Goal: Check status

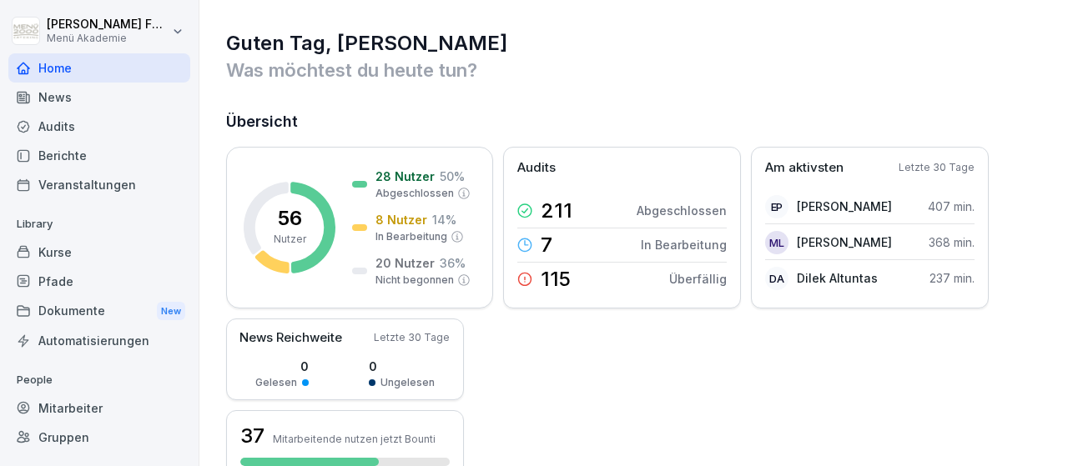
click at [74, 406] on div "Mitarbeiter" at bounding box center [99, 408] width 182 height 29
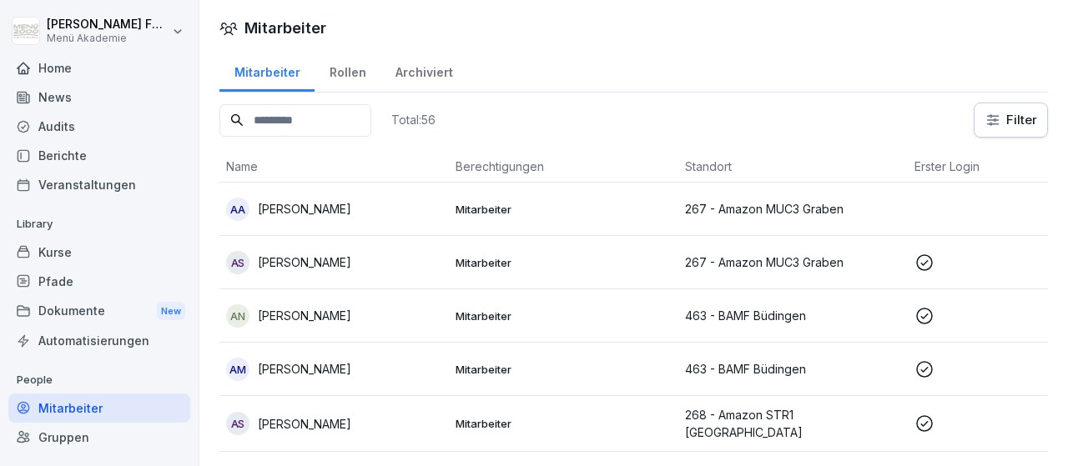
click at [1021, 116] on html "[PERSON_NAME] Menü Akademie Home News Audits Berichte Veranstaltungen Library K…" at bounding box center [534, 233] width 1068 height 466
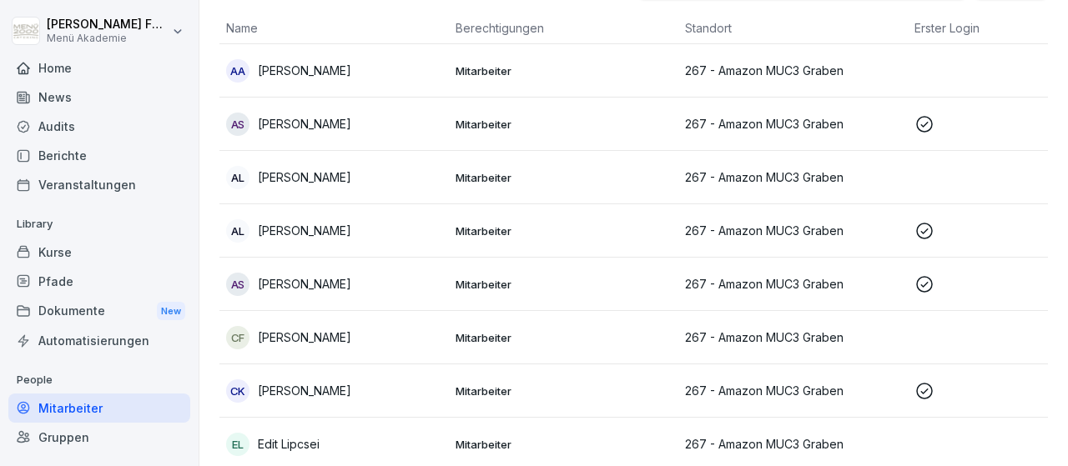
scroll to position [42, 0]
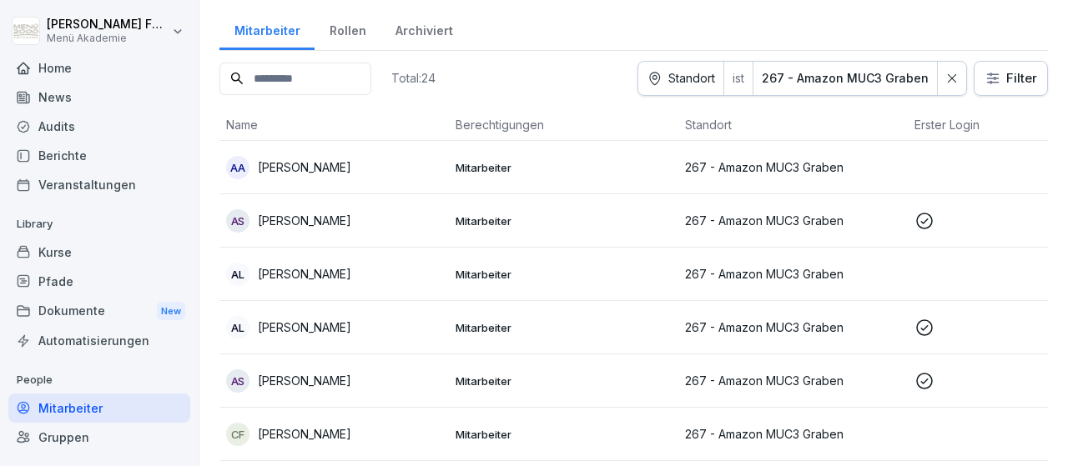
click at [923, 221] on icon at bounding box center [924, 221] width 17 height 17
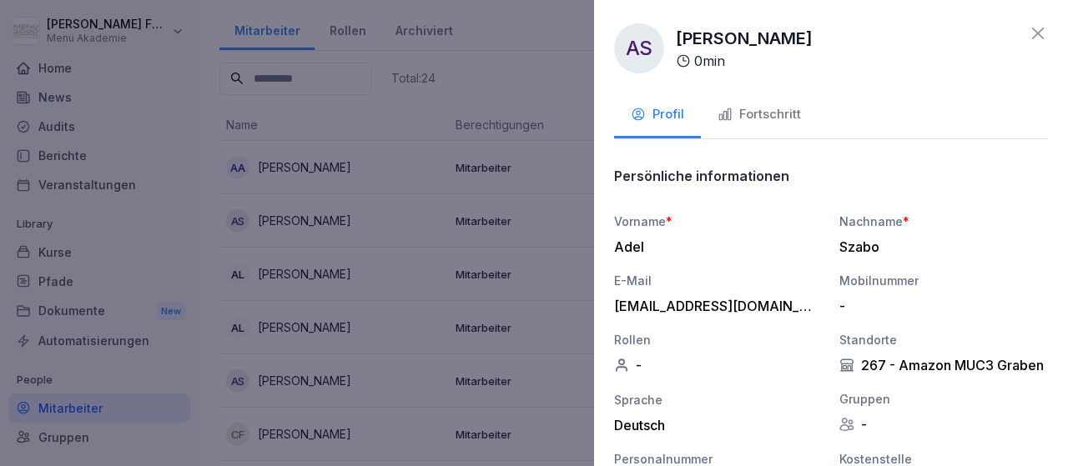
click at [784, 121] on div "Fortschritt" at bounding box center [758, 114] width 83 height 19
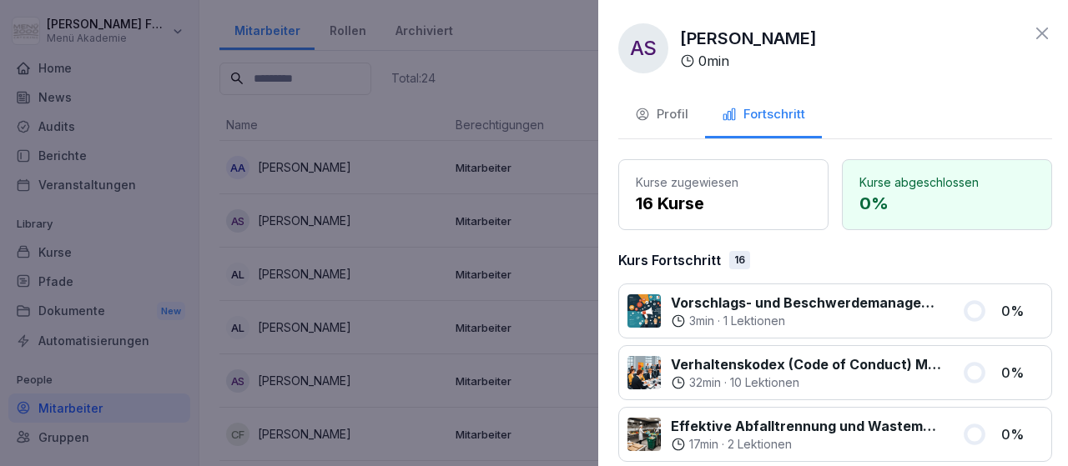
click at [579, 258] on div at bounding box center [534, 233] width 1068 height 466
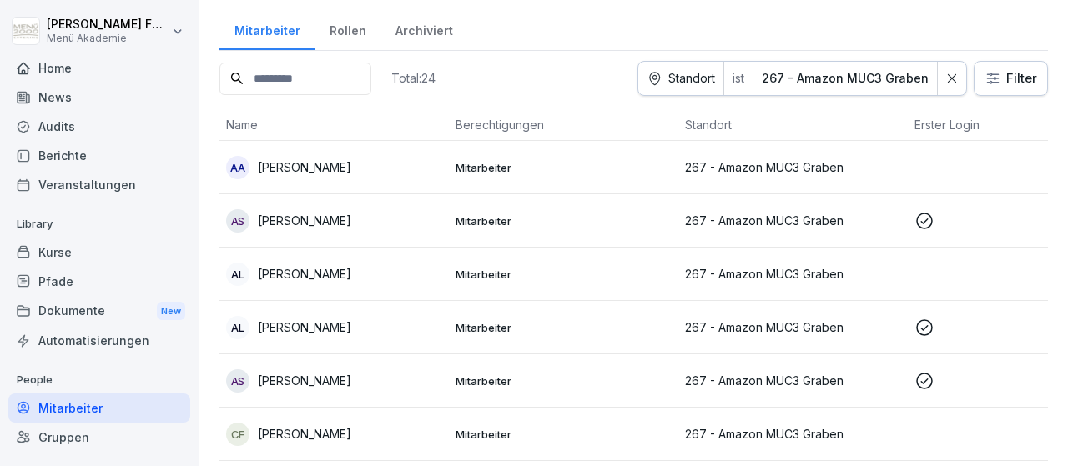
click at [918, 330] on icon at bounding box center [924, 327] width 17 height 17
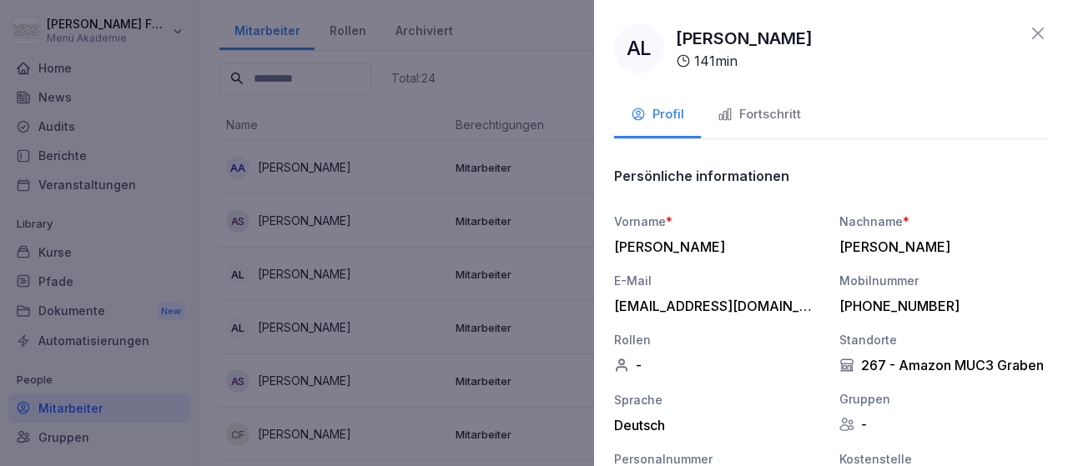
click at [773, 114] on div "Fortschritt" at bounding box center [758, 114] width 83 height 19
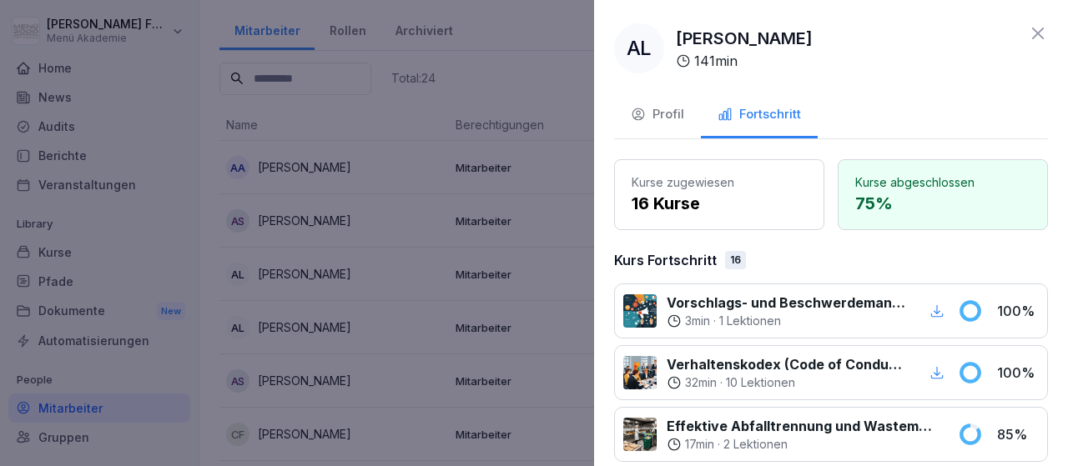
click at [587, 259] on div at bounding box center [534, 233] width 1068 height 466
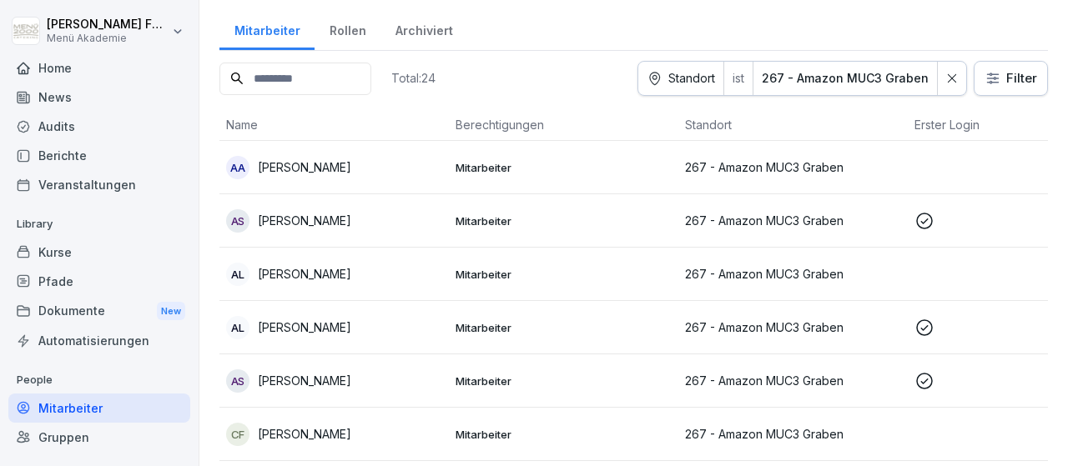
click at [921, 382] on icon at bounding box center [924, 381] width 20 height 20
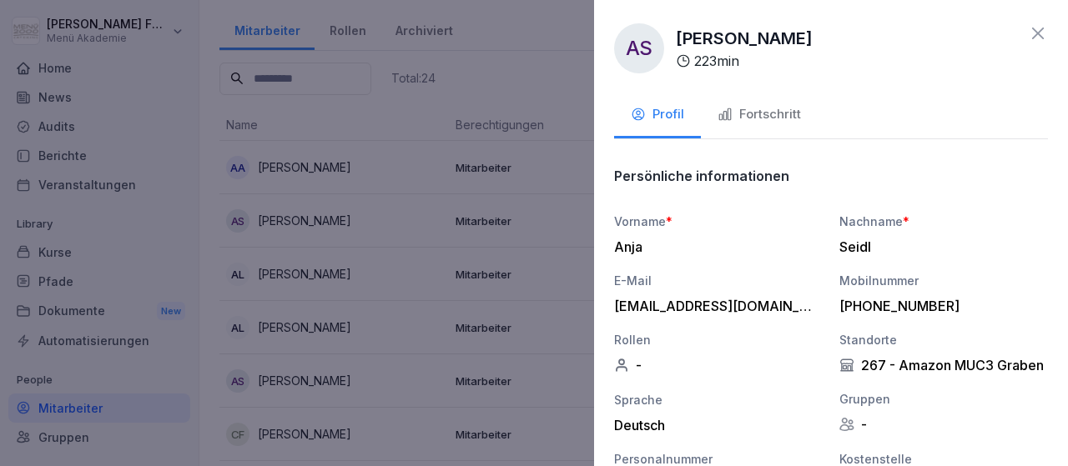
click at [772, 117] on div "Fortschritt" at bounding box center [758, 114] width 83 height 19
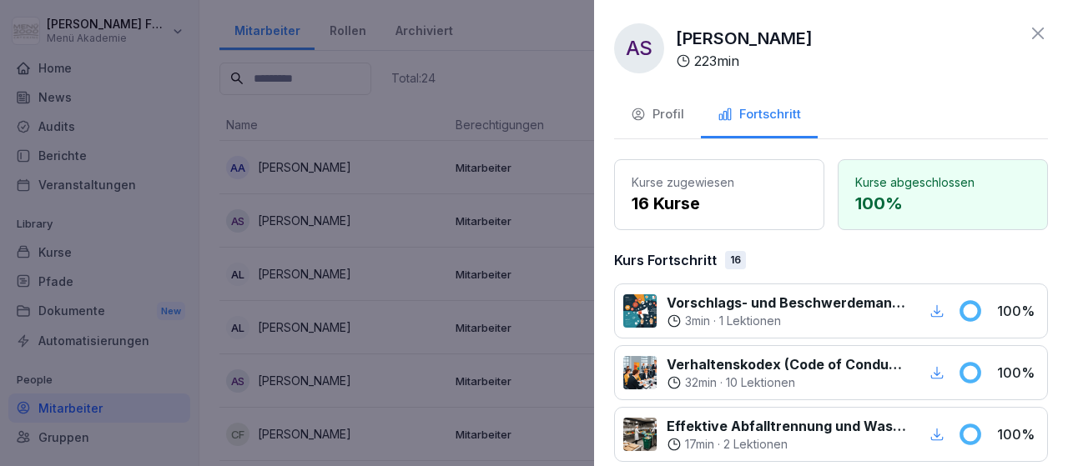
click at [573, 201] on div at bounding box center [534, 233] width 1068 height 466
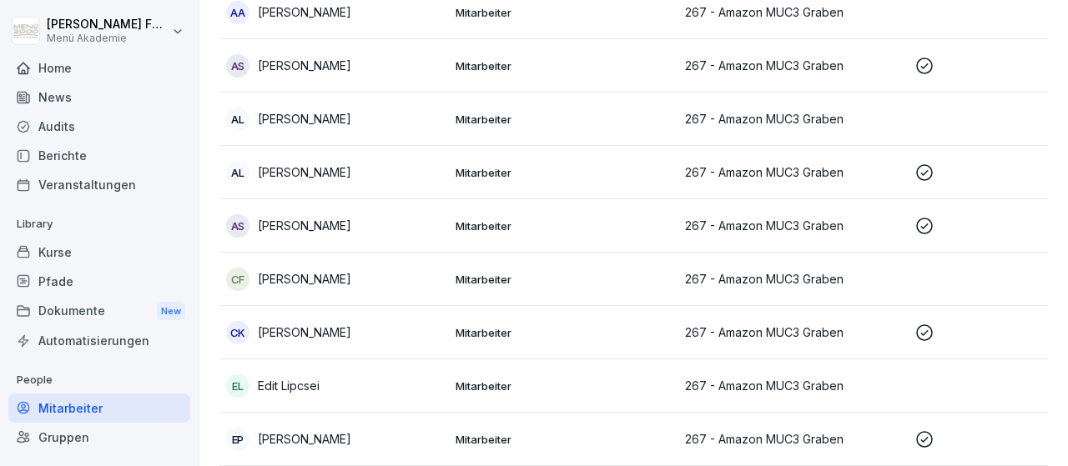
scroll to position [235, 0]
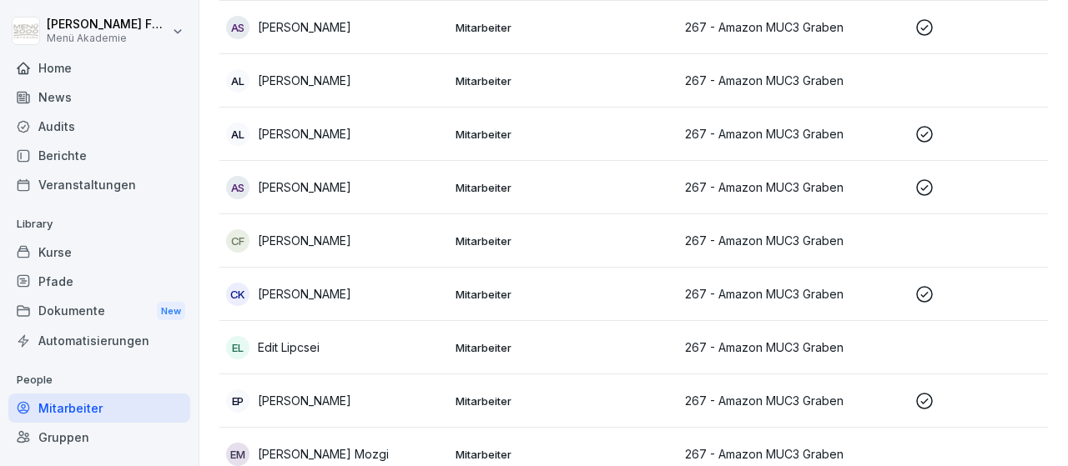
click at [918, 294] on icon at bounding box center [924, 294] width 20 height 20
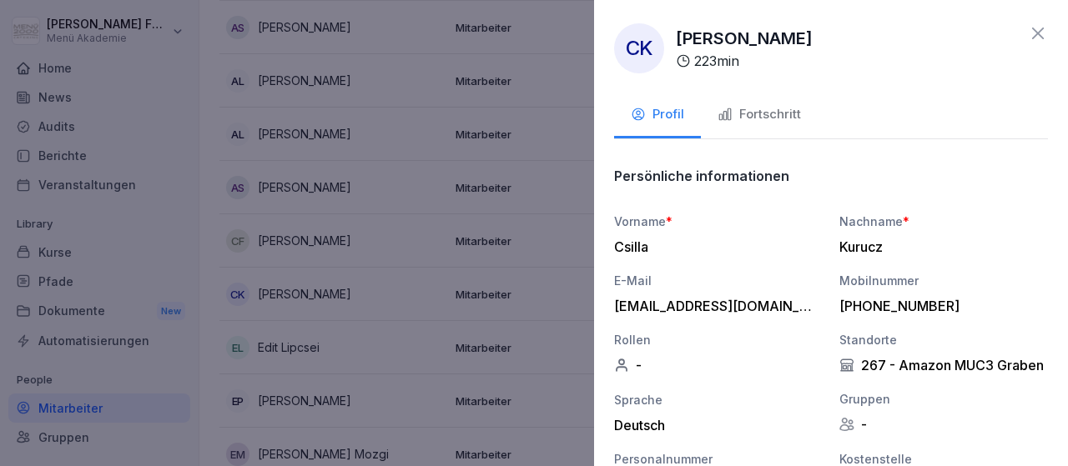
click at [780, 118] on div "Fortschritt" at bounding box center [758, 114] width 83 height 19
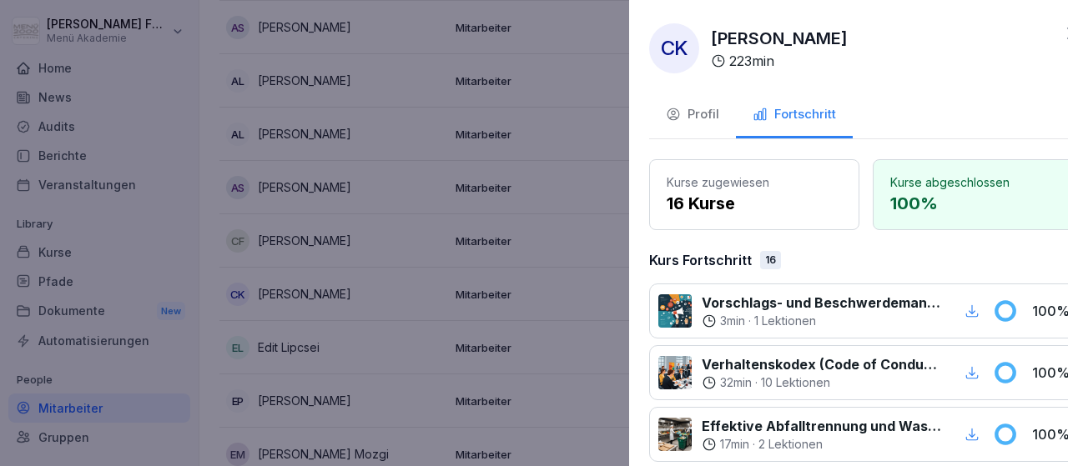
click at [580, 304] on div at bounding box center [534, 233] width 1068 height 466
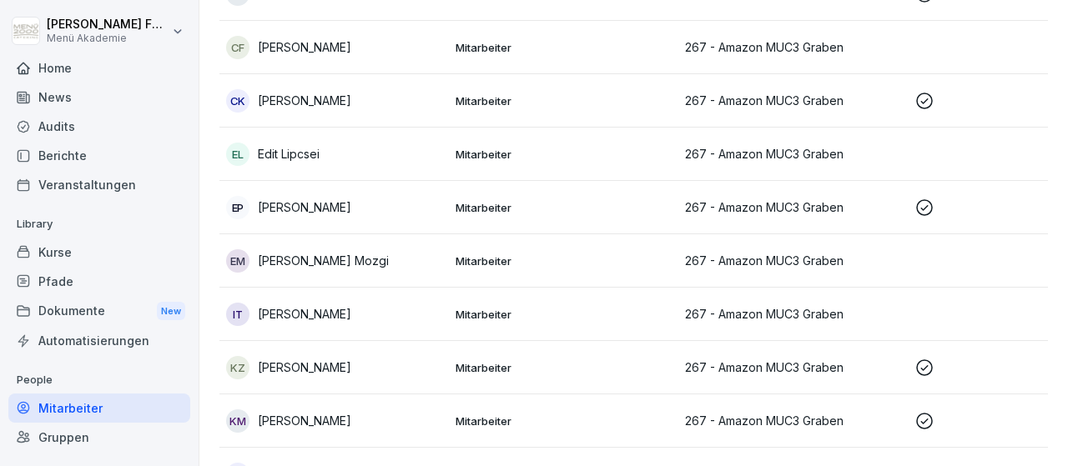
click at [930, 205] on icon at bounding box center [924, 208] width 20 height 20
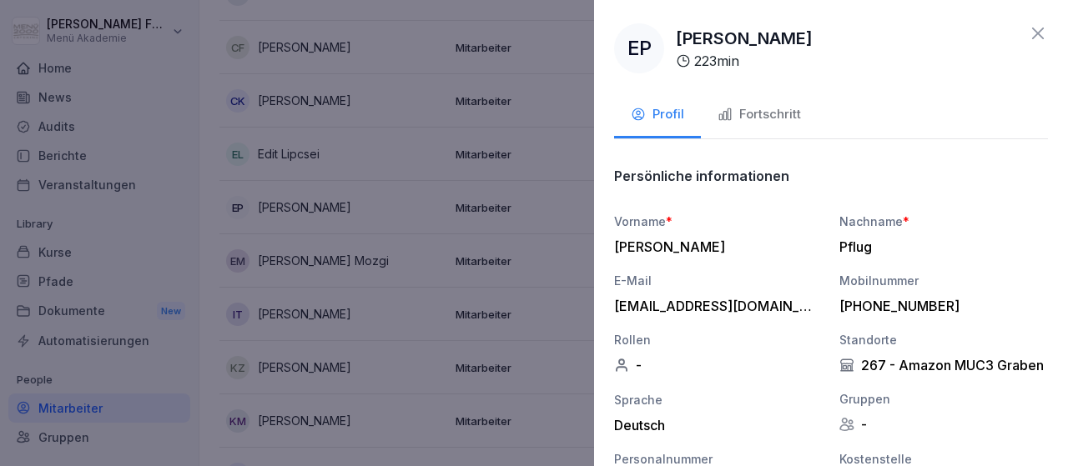
click at [736, 111] on div "Fortschritt" at bounding box center [758, 114] width 83 height 19
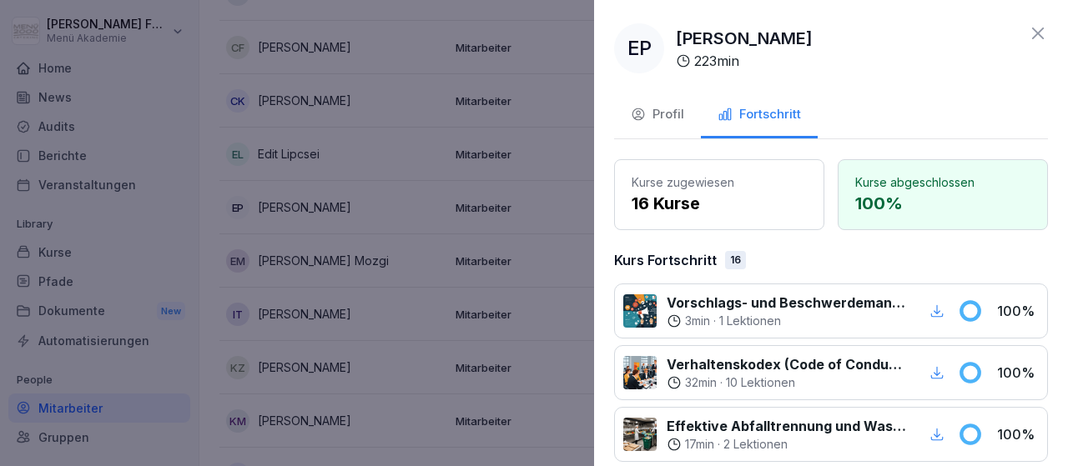
click at [598, 325] on div "EP [PERSON_NAME] 223 min Profil Fortschritt Kurse zugewiesen 16 Kurse Kurse abg…" at bounding box center [831, 233] width 474 height 466
click at [593, 341] on div at bounding box center [534, 233] width 1068 height 466
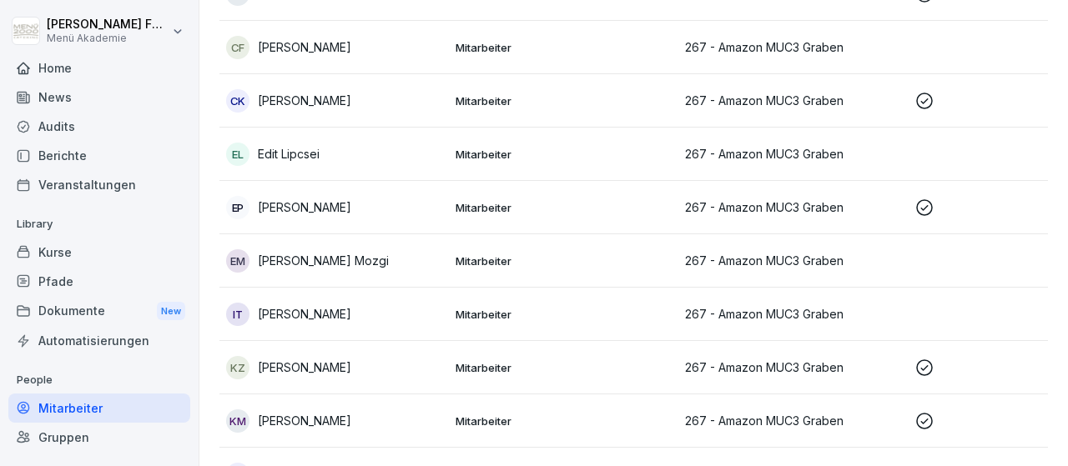
click at [920, 360] on icon at bounding box center [924, 368] width 17 height 17
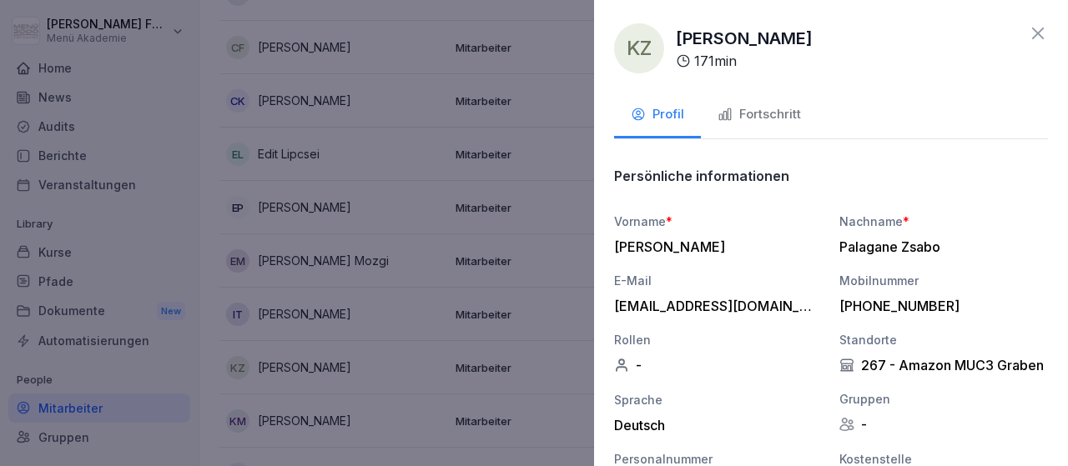
click at [773, 118] on div "Fortschritt" at bounding box center [758, 114] width 83 height 19
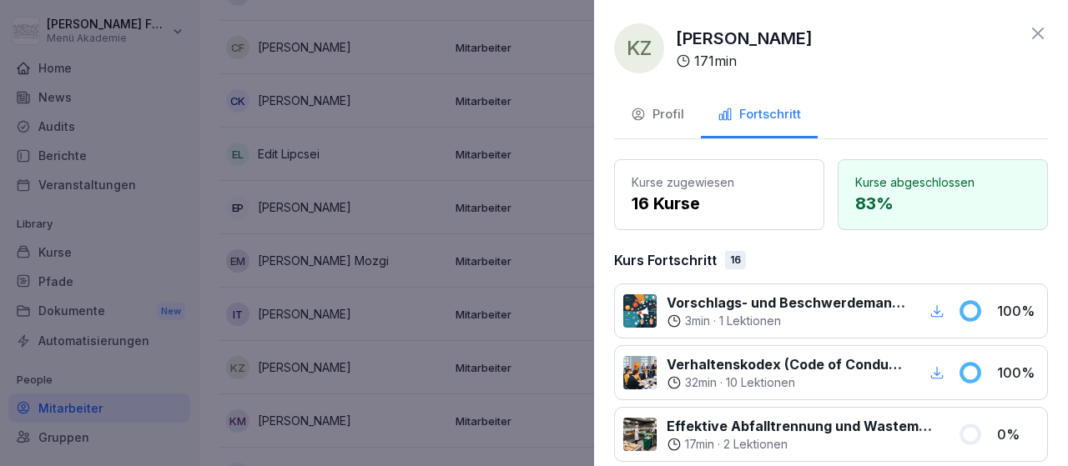
click at [585, 355] on div at bounding box center [534, 233] width 1068 height 466
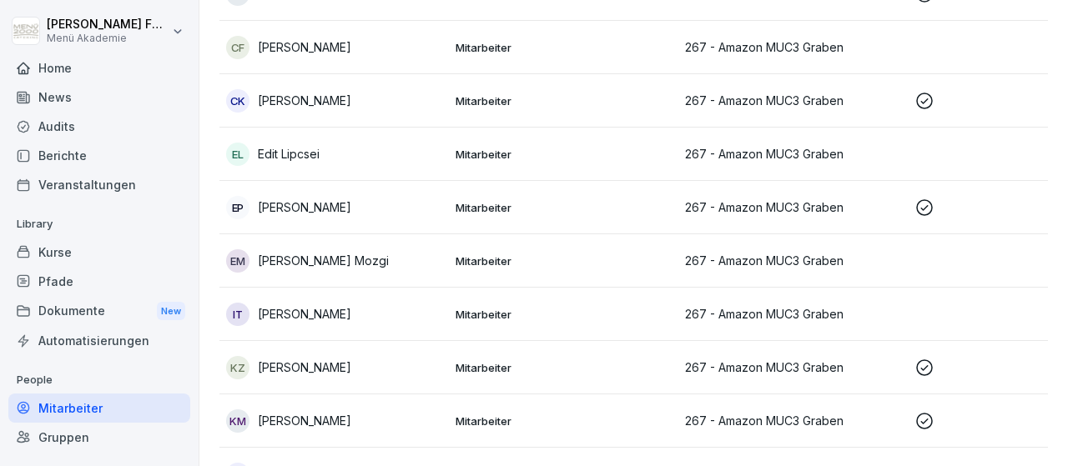
click at [923, 425] on icon at bounding box center [924, 421] width 20 height 20
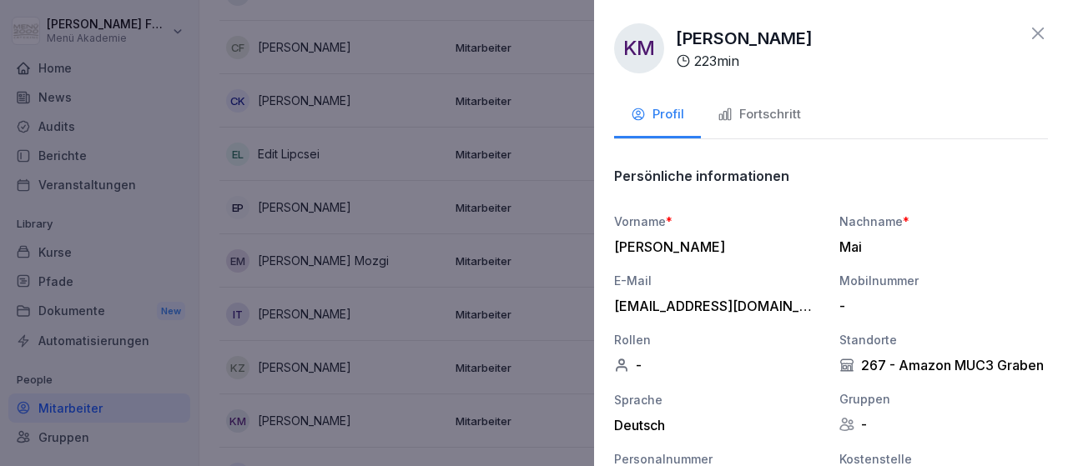
click at [544, 300] on div at bounding box center [534, 233] width 1068 height 466
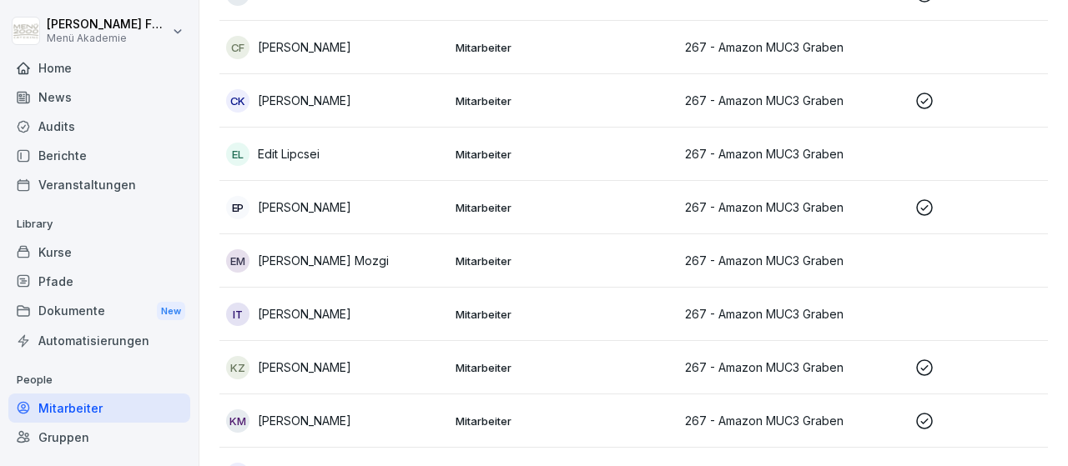
click at [926, 420] on icon at bounding box center [924, 421] width 20 height 20
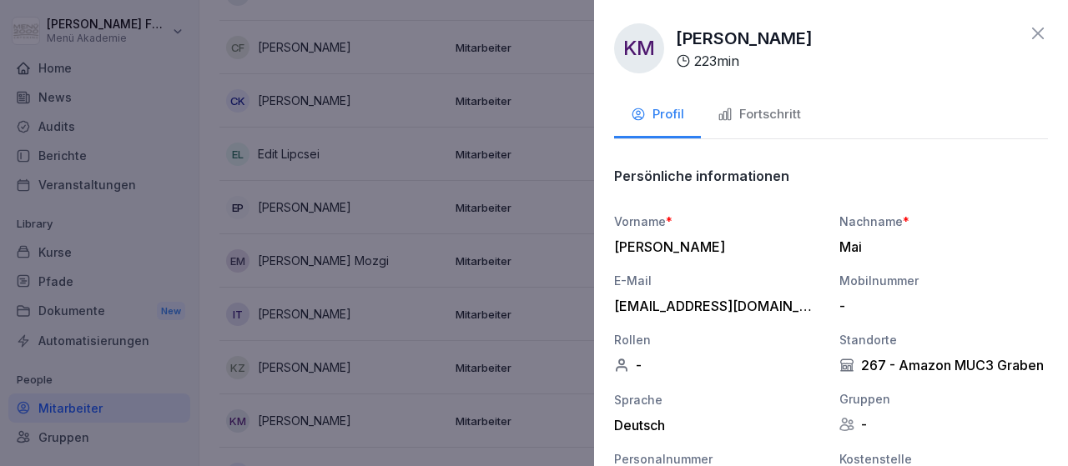
click at [776, 109] on div "Fortschritt" at bounding box center [758, 114] width 83 height 19
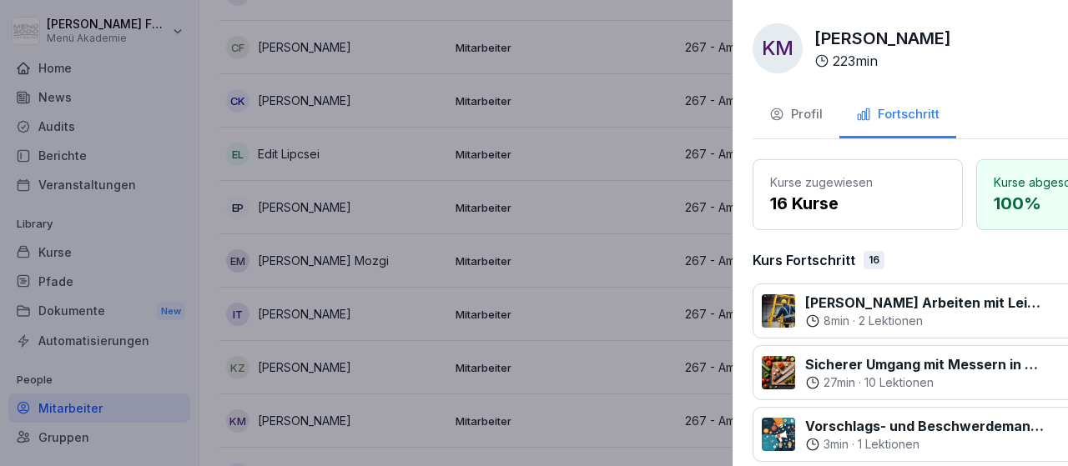
click at [570, 318] on div at bounding box center [534, 233] width 1068 height 466
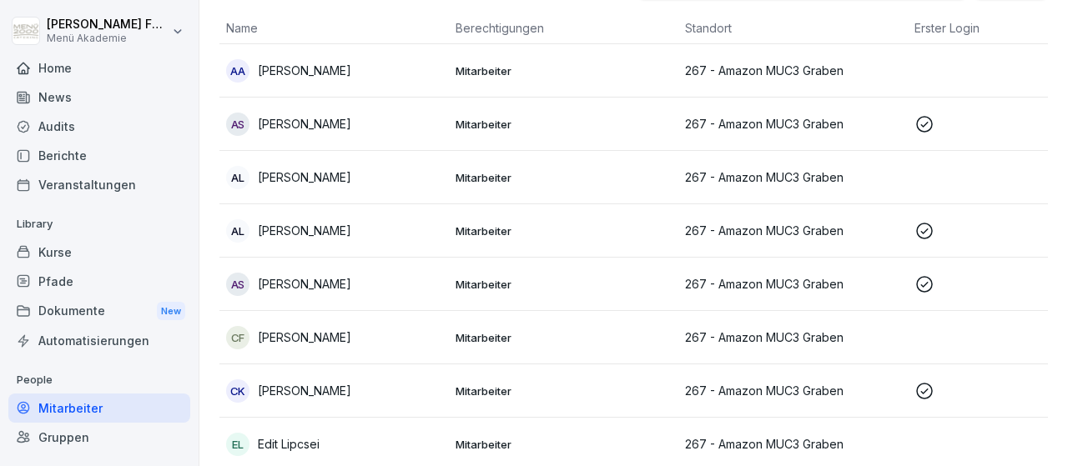
scroll to position [0, 0]
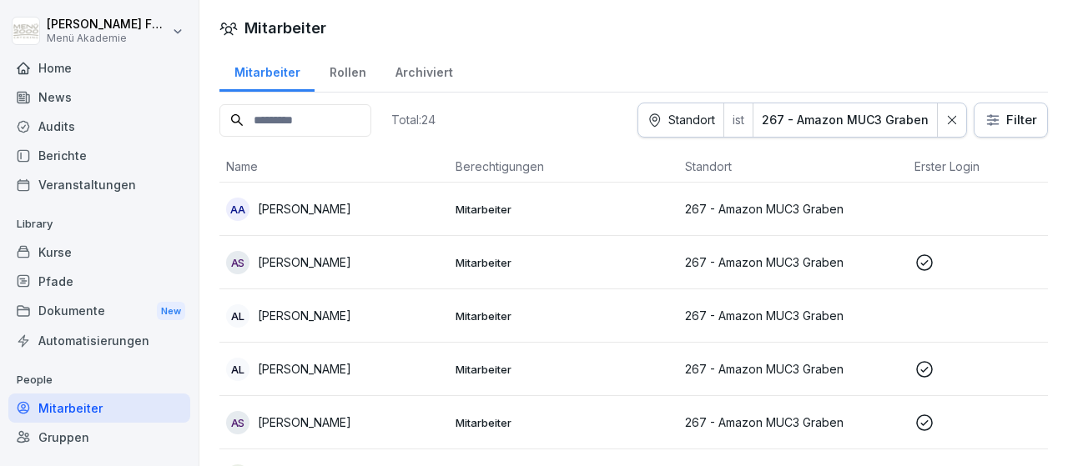
click at [59, 70] on div "Home" at bounding box center [99, 67] width 182 height 29
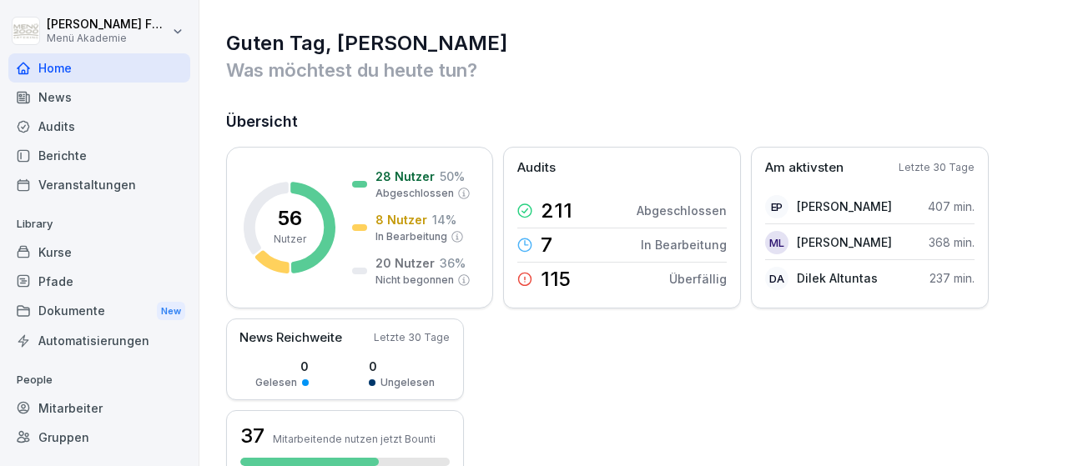
click at [49, 130] on div "Audits" at bounding box center [99, 126] width 182 height 29
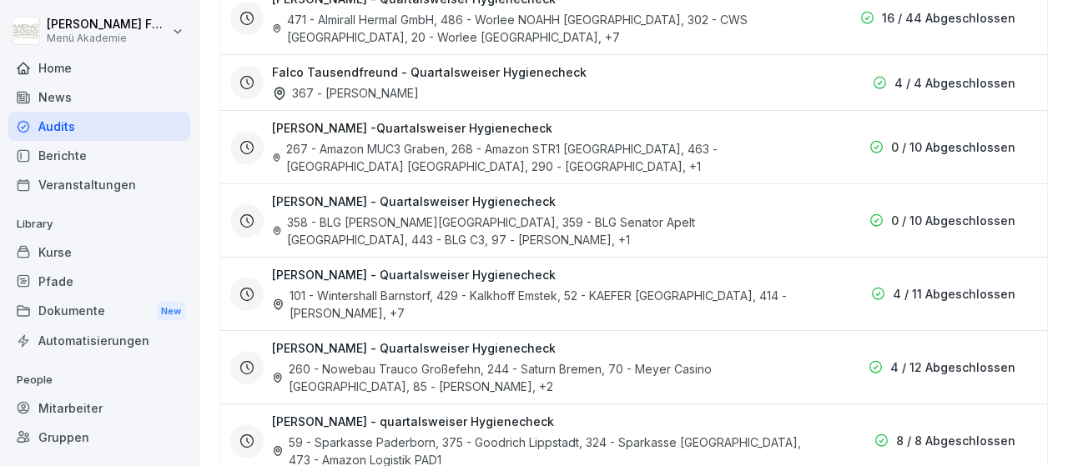
scroll to position [484, 0]
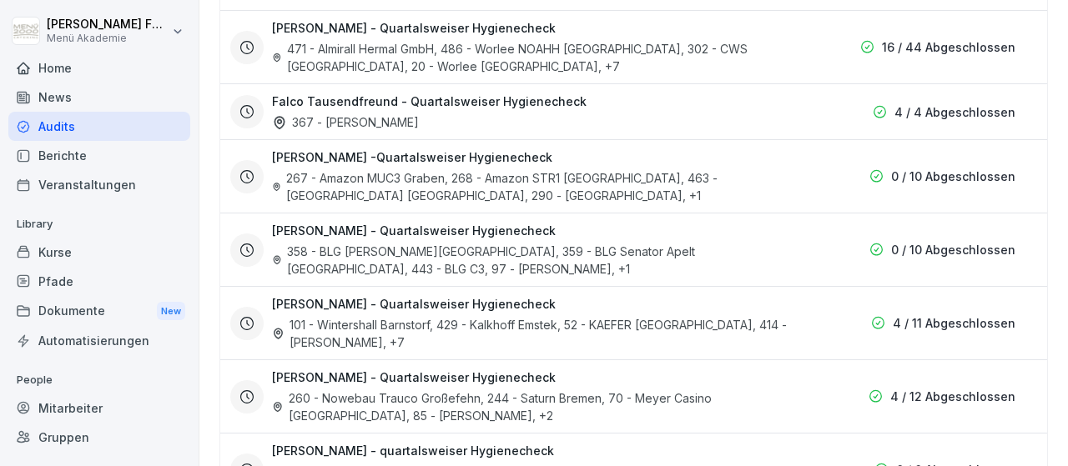
click at [410, 158] on h3 "[PERSON_NAME] -Quartalsweiser Hygienecheck" at bounding box center [412, 157] width 280 height 18
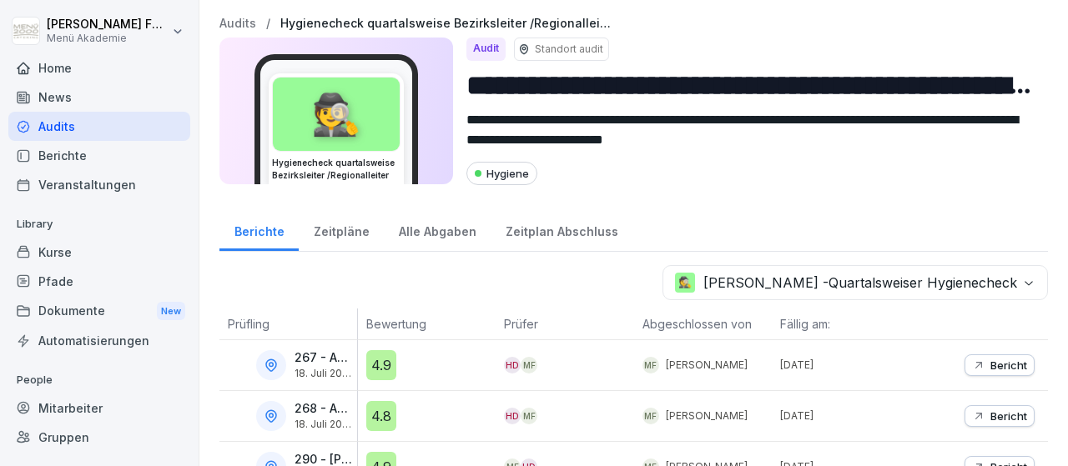
click at [346, 234] on div "Zeitpläne" at bounding box center [341, 230] width 85 height 43
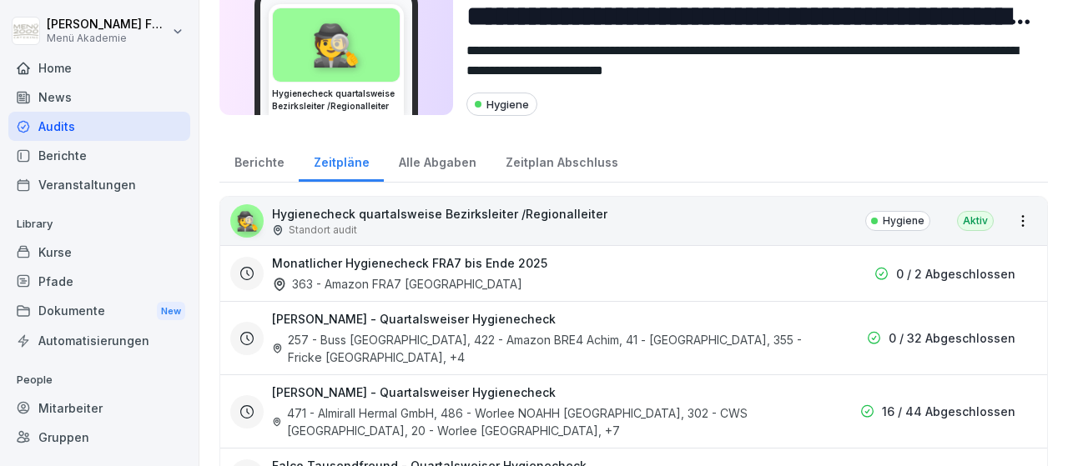
scroll to position [97, 0]
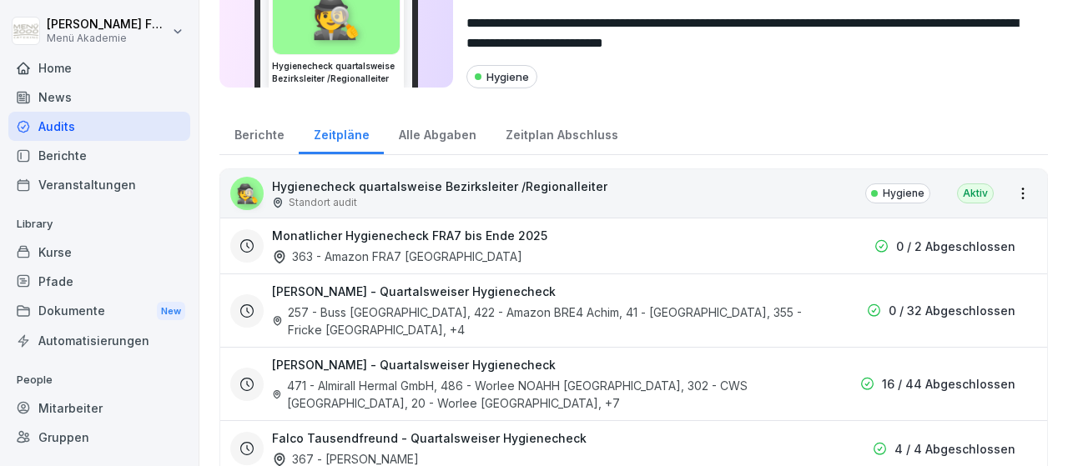
click at [440, 231] on h3 "Monatlicher Hygienecheck FRA7 bis Ende 2025" at bounding box center [409, 236] width 275 height 18
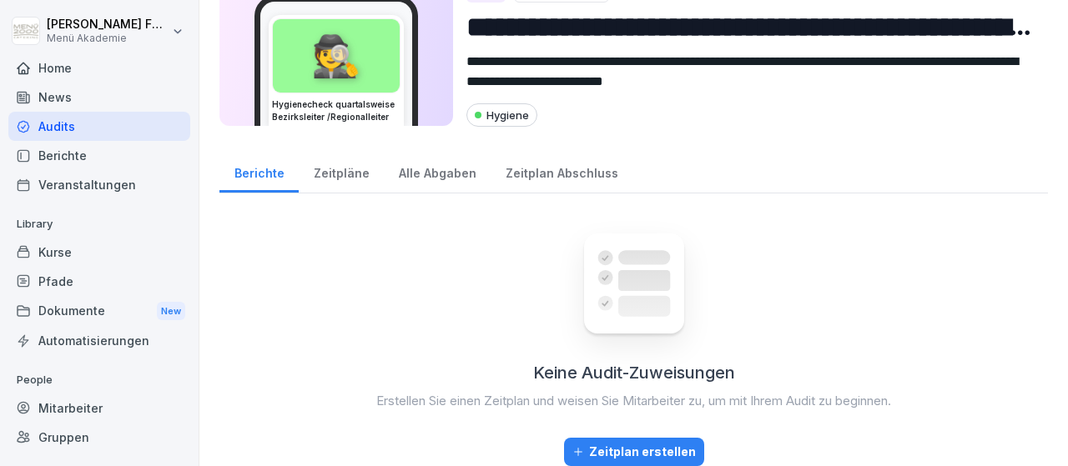
scroll to position [56, 0]
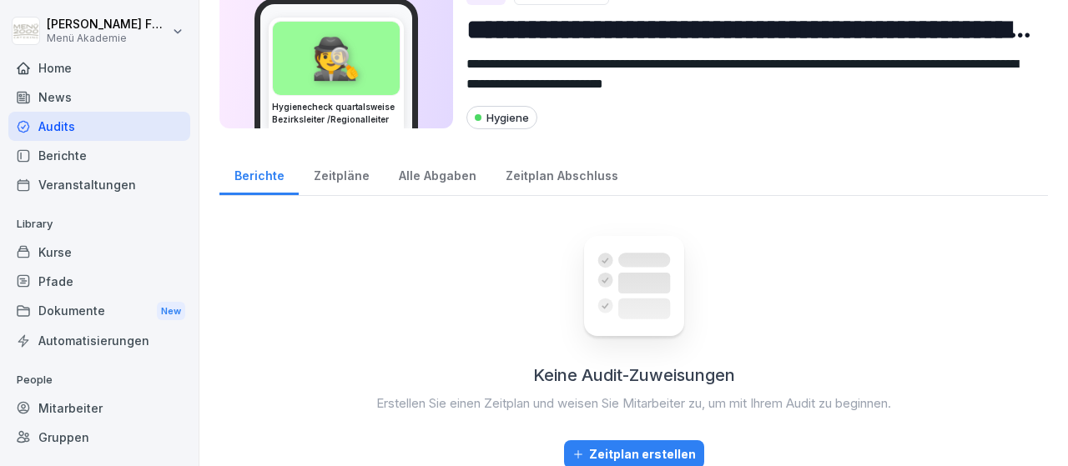
click at [348, 168] on div "Zeitpläne" at bounding box center [341, 174] width 85 height 43
